Goal: Complete application form: Complete application form

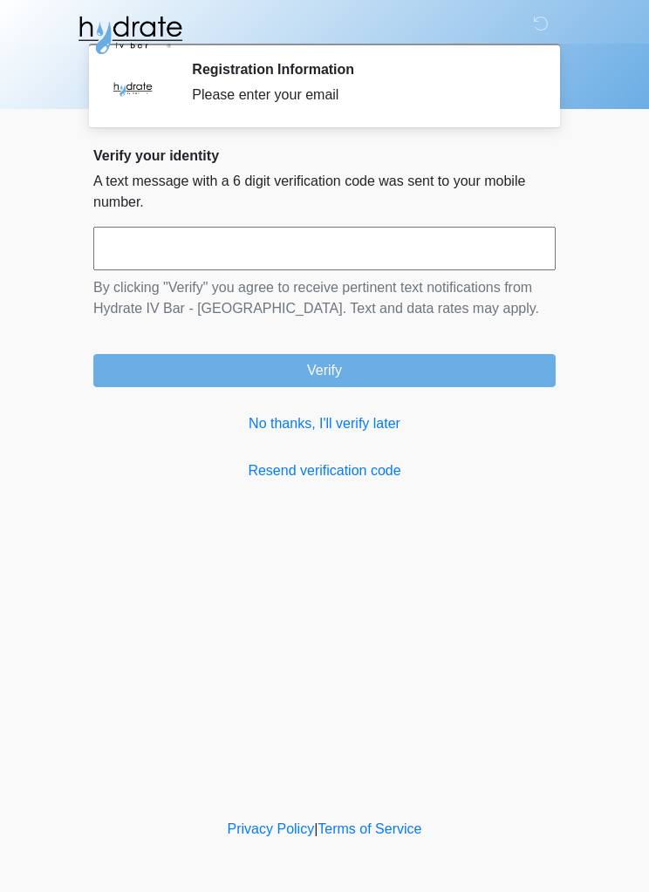
click at [376, 424] on link "No thanks, I'll verify later" at bounding box center [324, 423] width 462 height 21
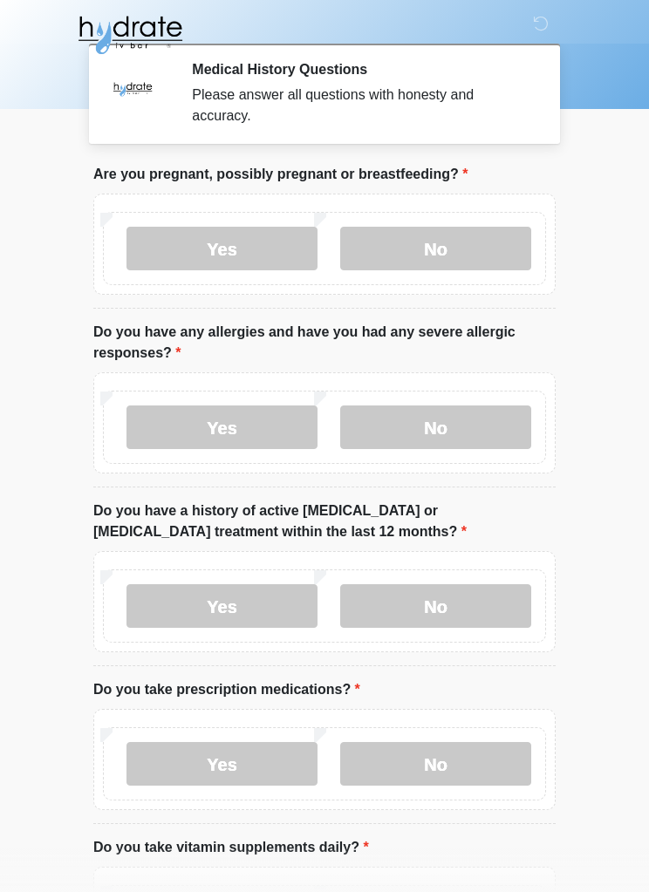
click at [461, 229] on label "No" at bounding box center [435, 249] width 191 height 44
click at [447, 400] on div "Yes No" at bounding box center [324, 427] width 443 height 73
click at [445, 426] on label "No" at bounding box center [435, 428] width 191 height 44
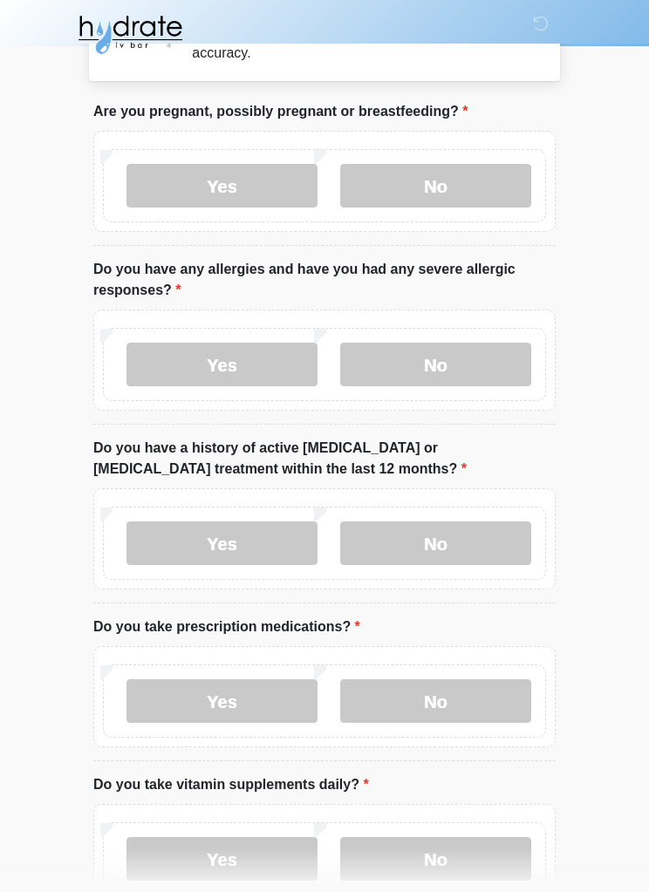
click at [456, 542] on label "No" at bounding box center [435, 544] width 191 height 44
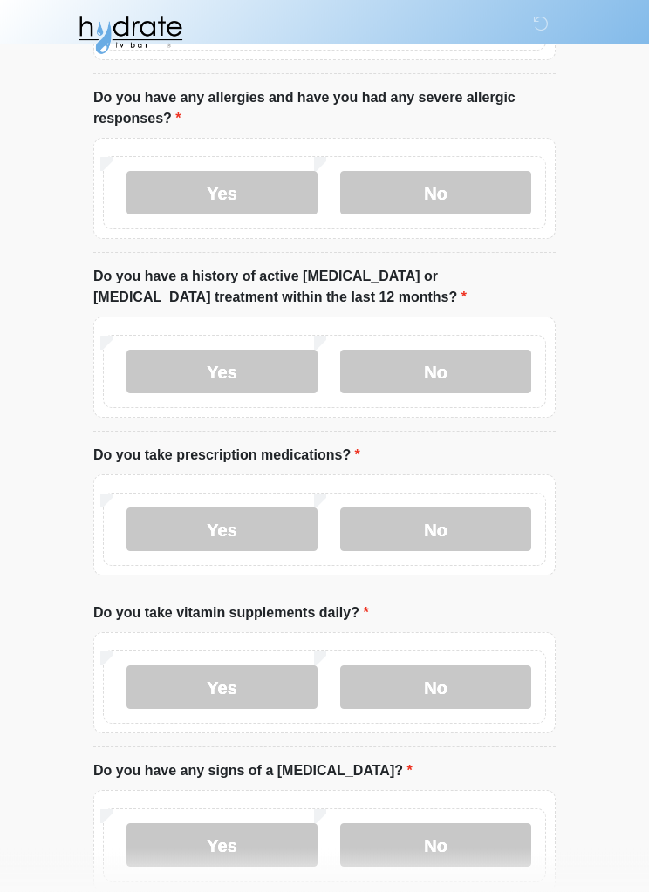
scroll to position [235, 0]
click at [454, 509] on label "No" at bounding box center [435, 530] width 191 height 44
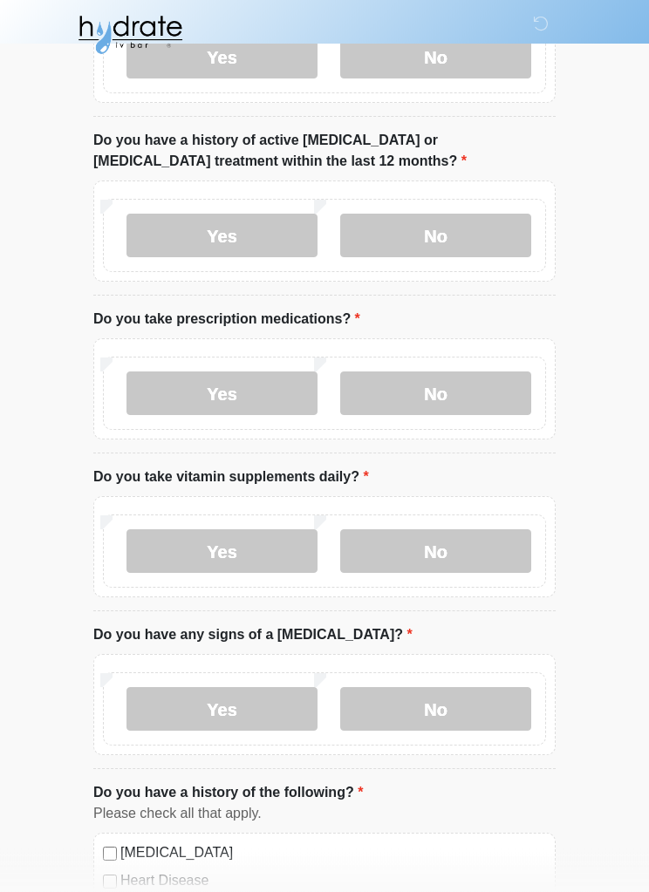
scroll to position [371, 0]
click at [256, 536] on label "Yes" at bounding box center [221, 551] width 191 height 44
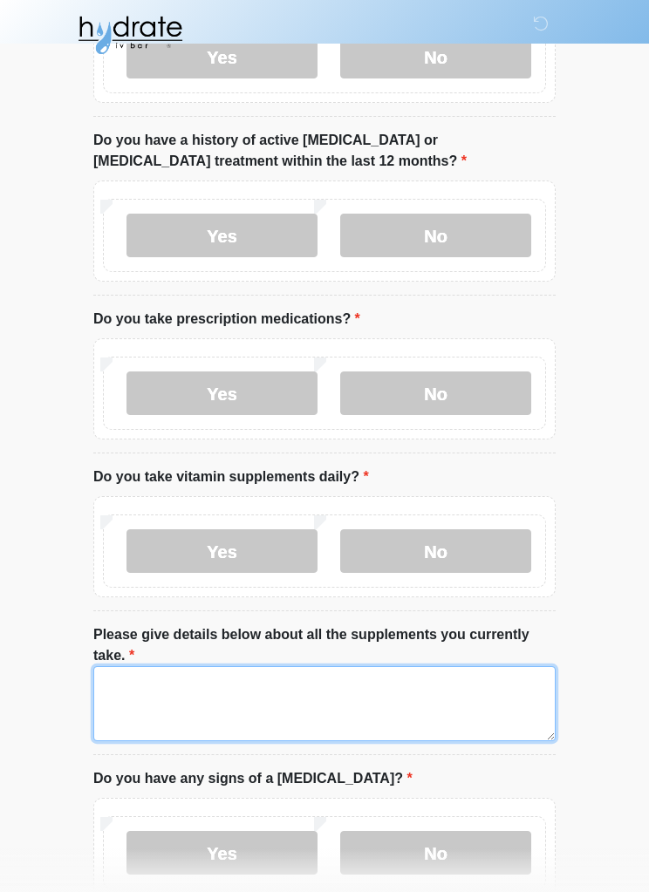
click at [415, 694] on textarea "Please give details below about all the supplements you currently take." at bounding box center [324, 703] width 462 height 75
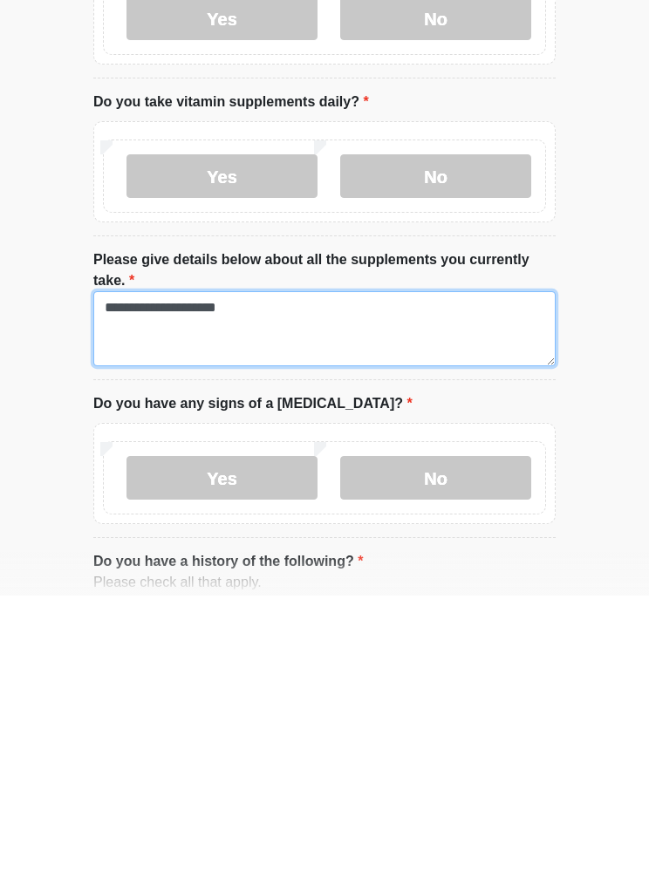
type textarea "**********"
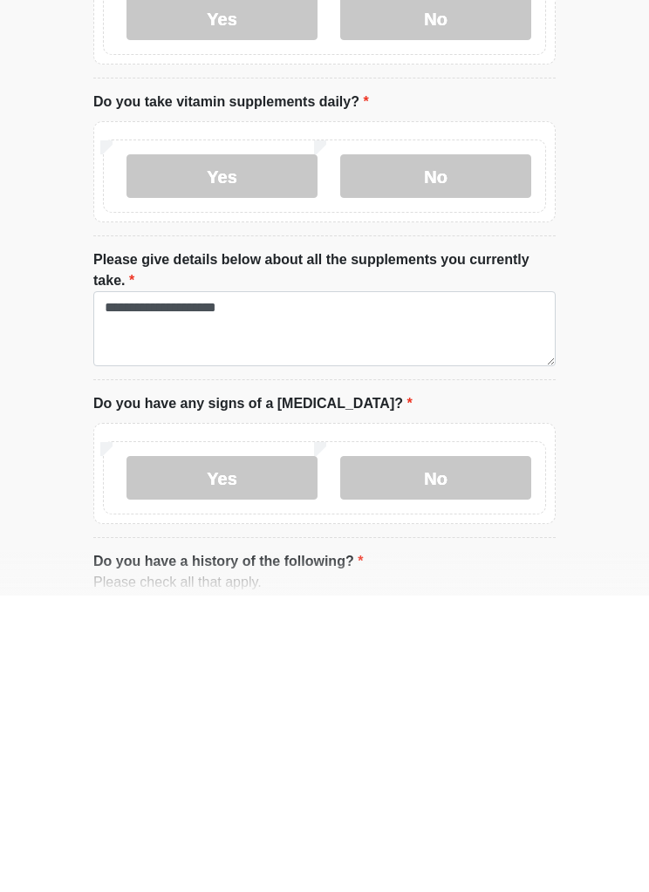
click at [455, 753] on label "No" at bounding box center [435, 775] width 191 height 44
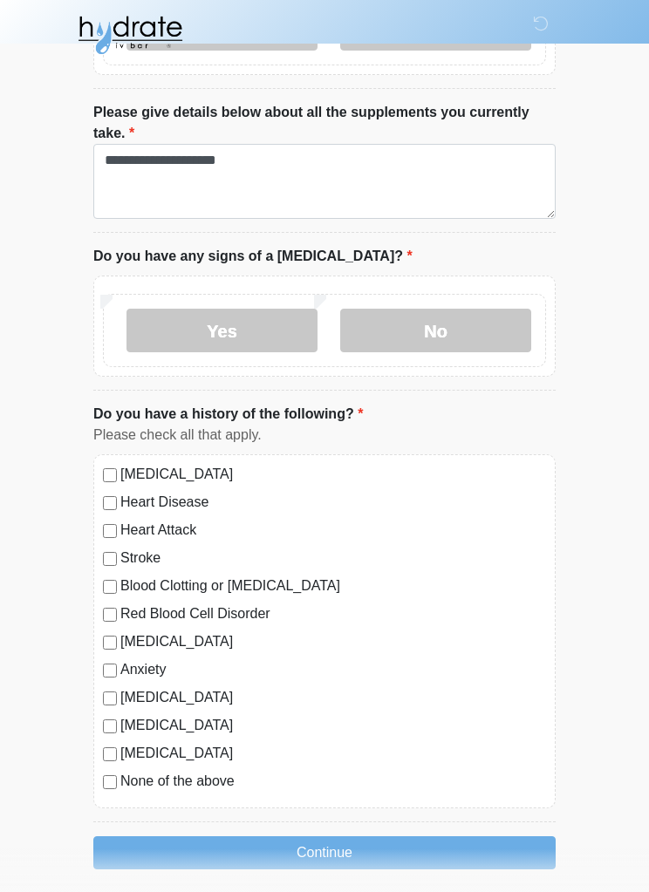
scroll to position [904, 0]
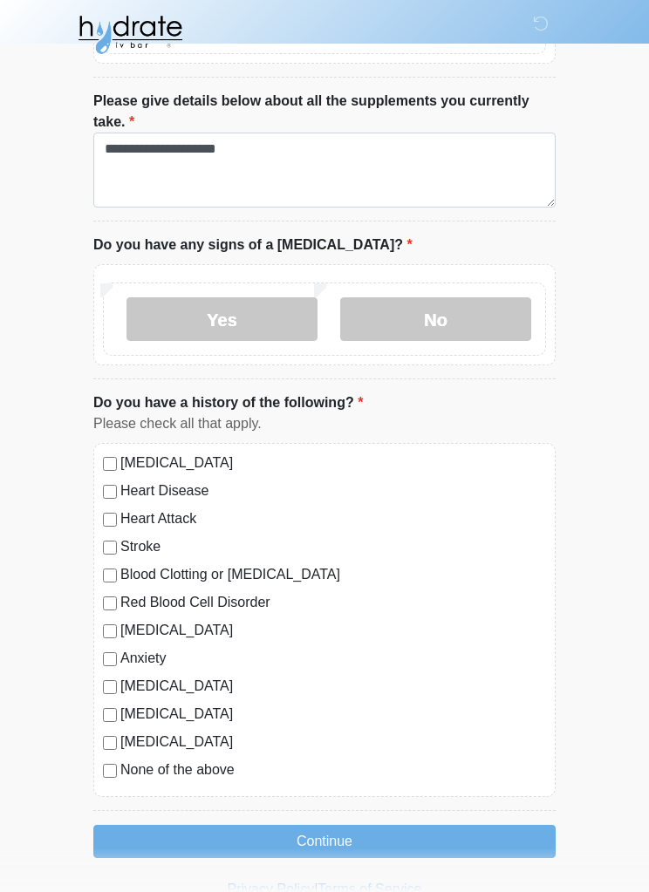
click at [122, 739] on label "[MEDICAL_DATA]" at bounding box center [333, 743] width 426 height 21
click at [353, 837] on button "Continue" at bounding box center [324, 842] width 462 height 33
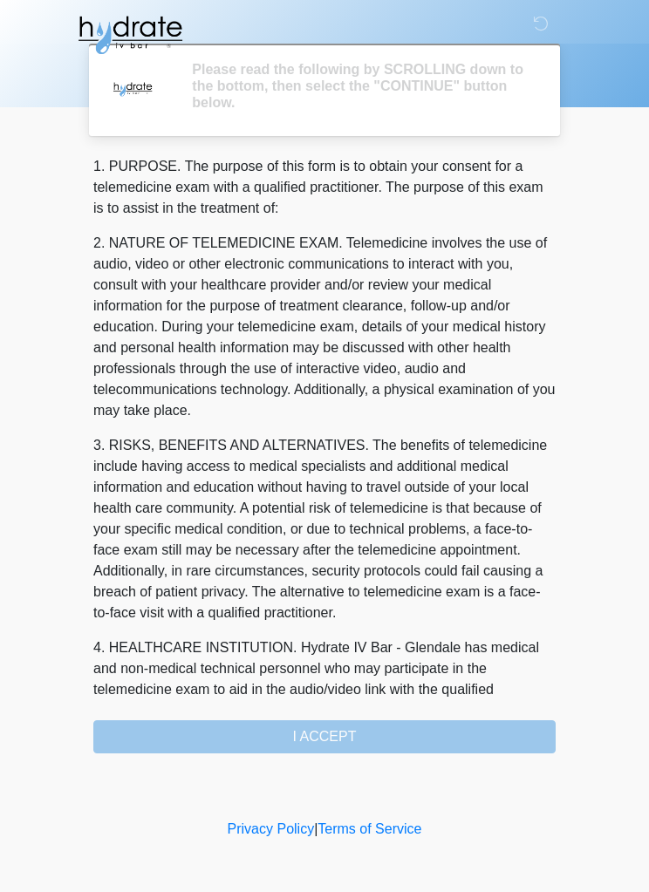
scroll to position [0, 0]
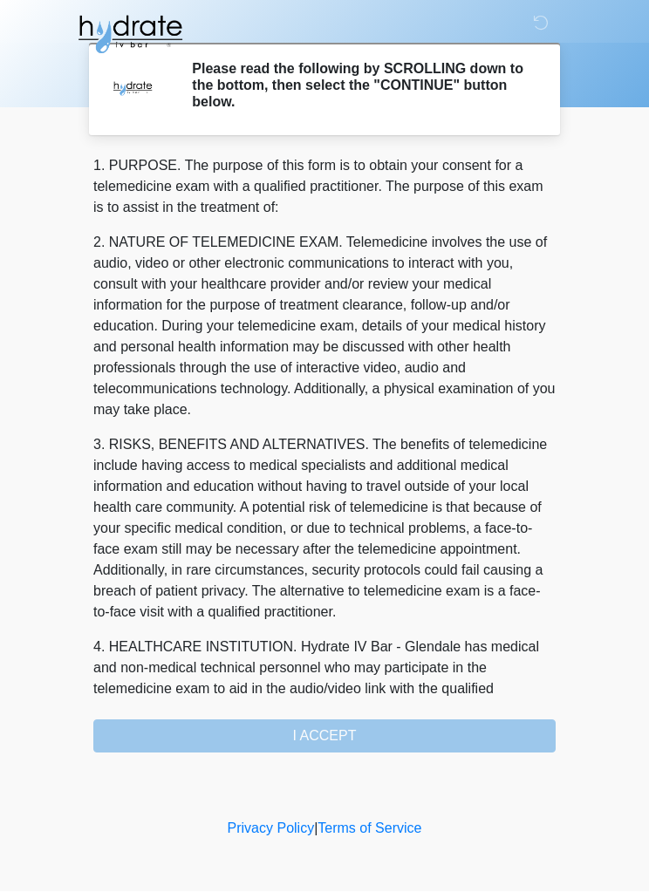
click at [331, 725] on div "1. PURPOSE. The purpose of this form is to obtain your consent for a telemedici…" at bounding box center [324, 455] width 462 height 598
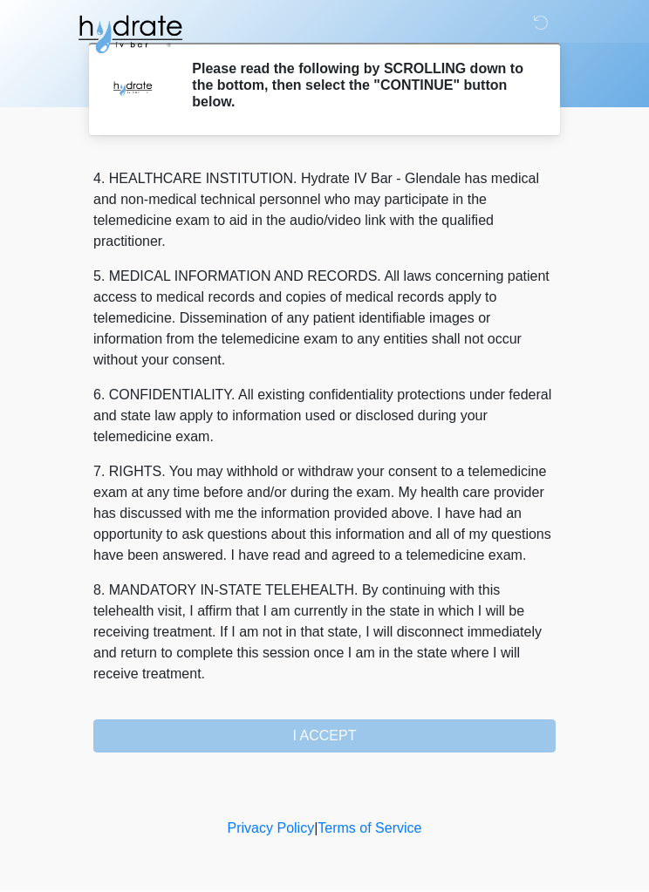
scroll to position [510, 0]
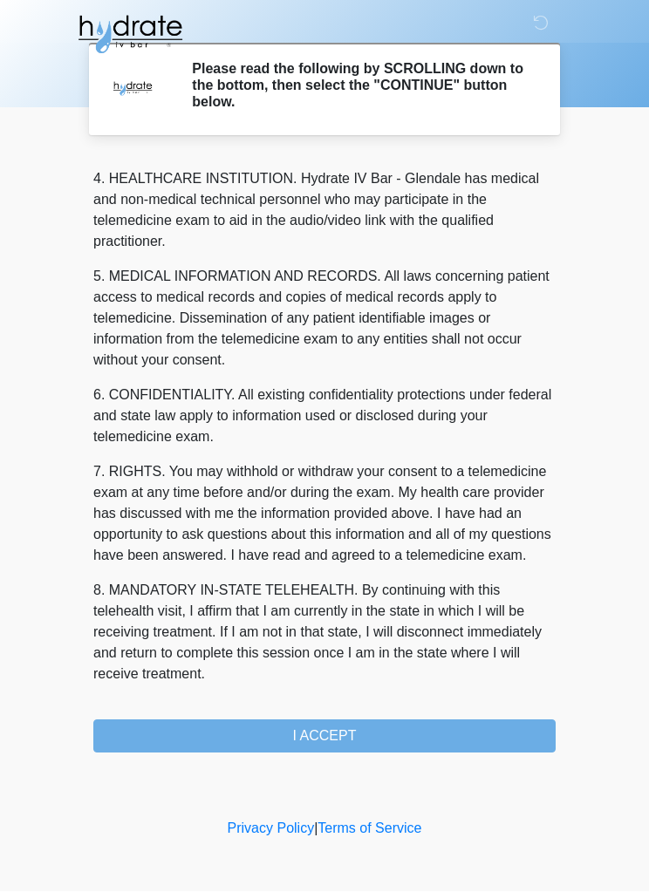
click at [347, 730] on button "I ACCEPT" at bounding box center [324, 737] width 462 height 33
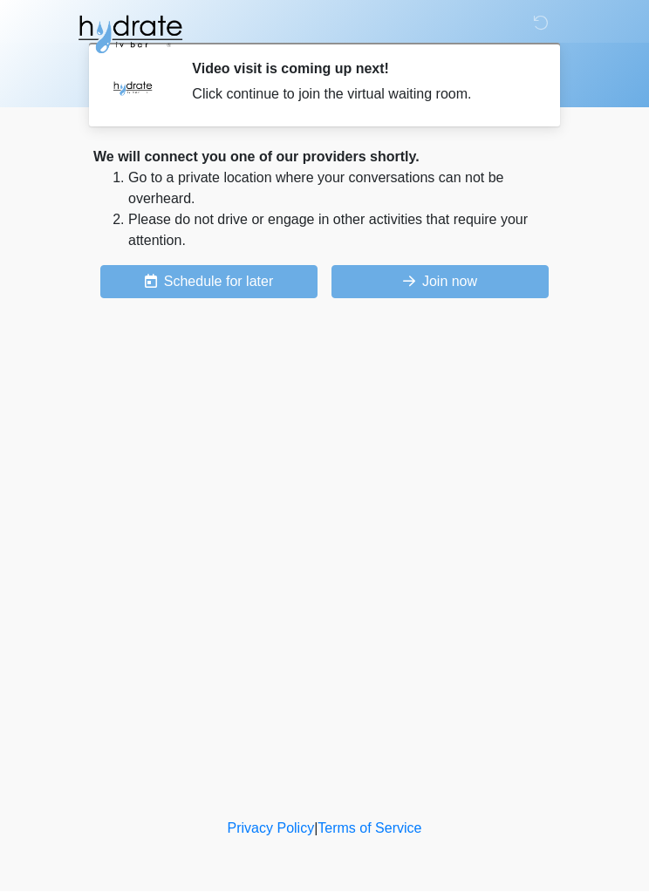
click at [465, 268] on button "Join now" at bounding box center [439, 282] width 217 height 33
